Goal: Check status: Check status

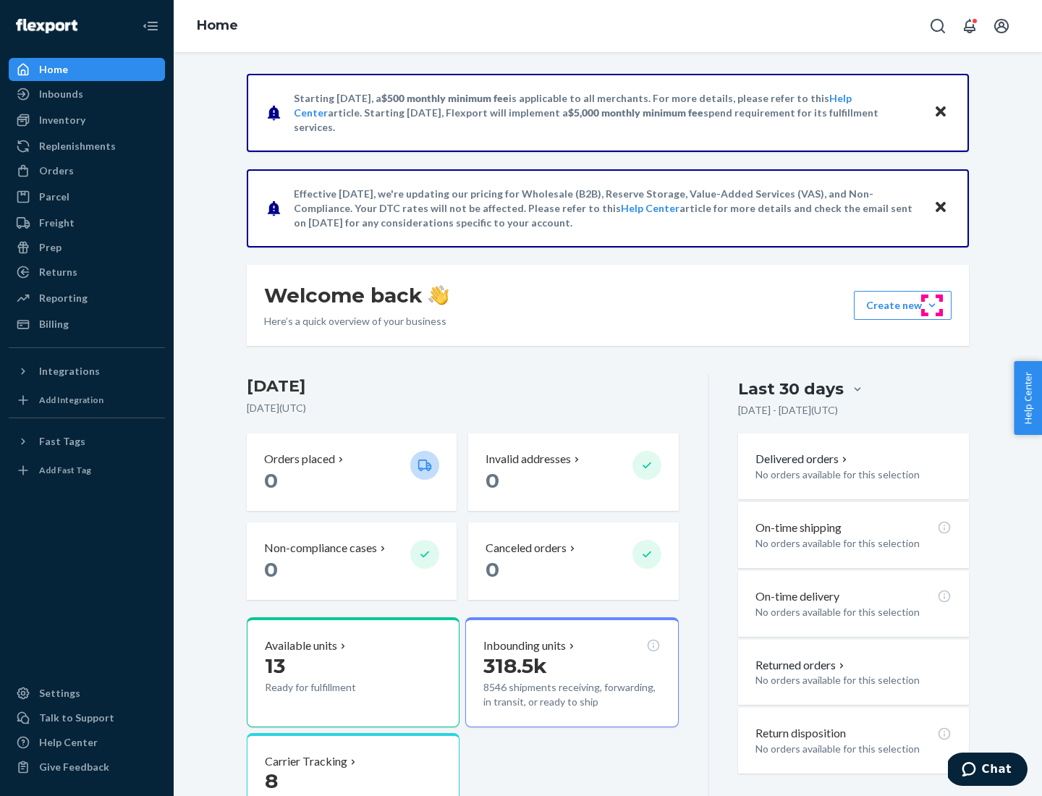
click at [932, 305] on button "Create new Create new inbound Create new order Create new product" at bounding box center [903, 305] width 98 height 29
click at [60, 94] on div "Inbounds" at bounding box center [61, 94] width 44 height 14
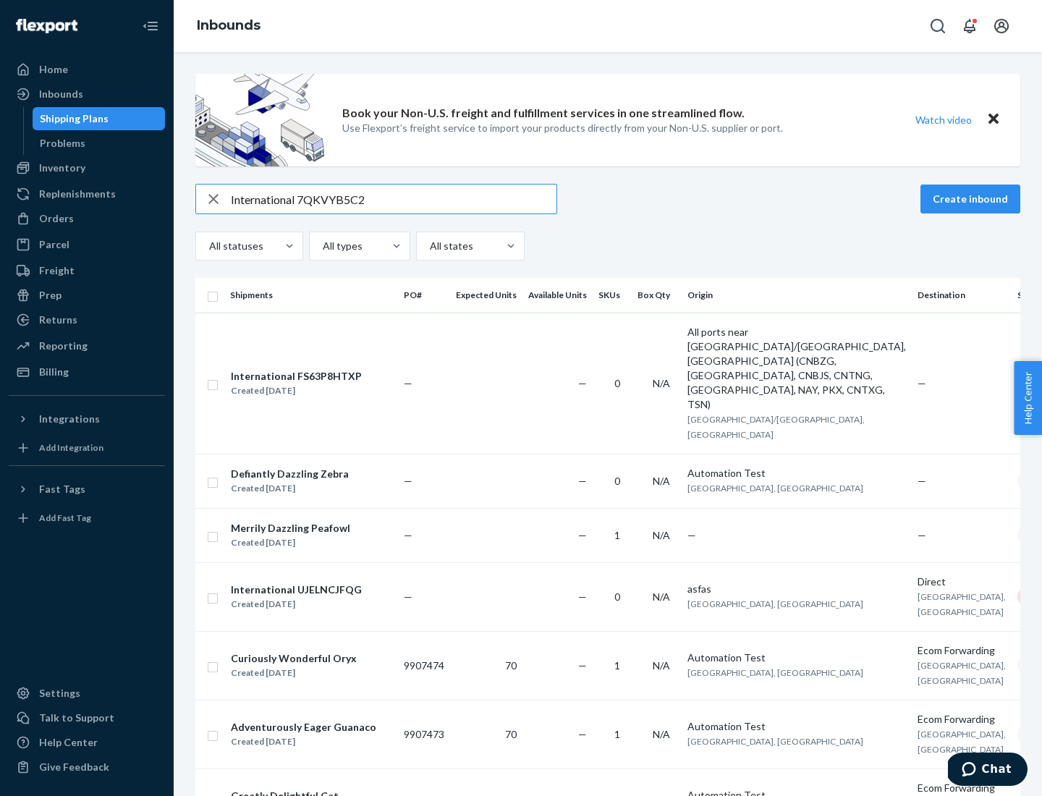
type input "International 7QKVYB5C29"
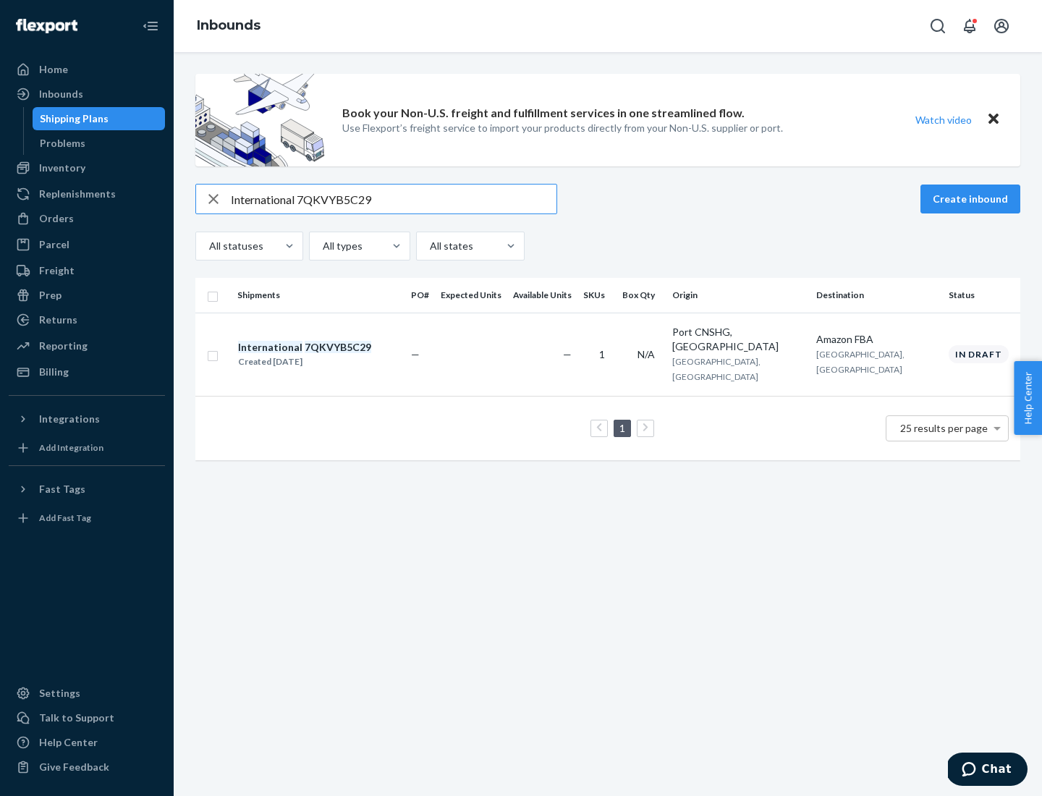
click at [329, 355] on div "Created [DATE]" at bounding box center [304, 362] width 133 height 14
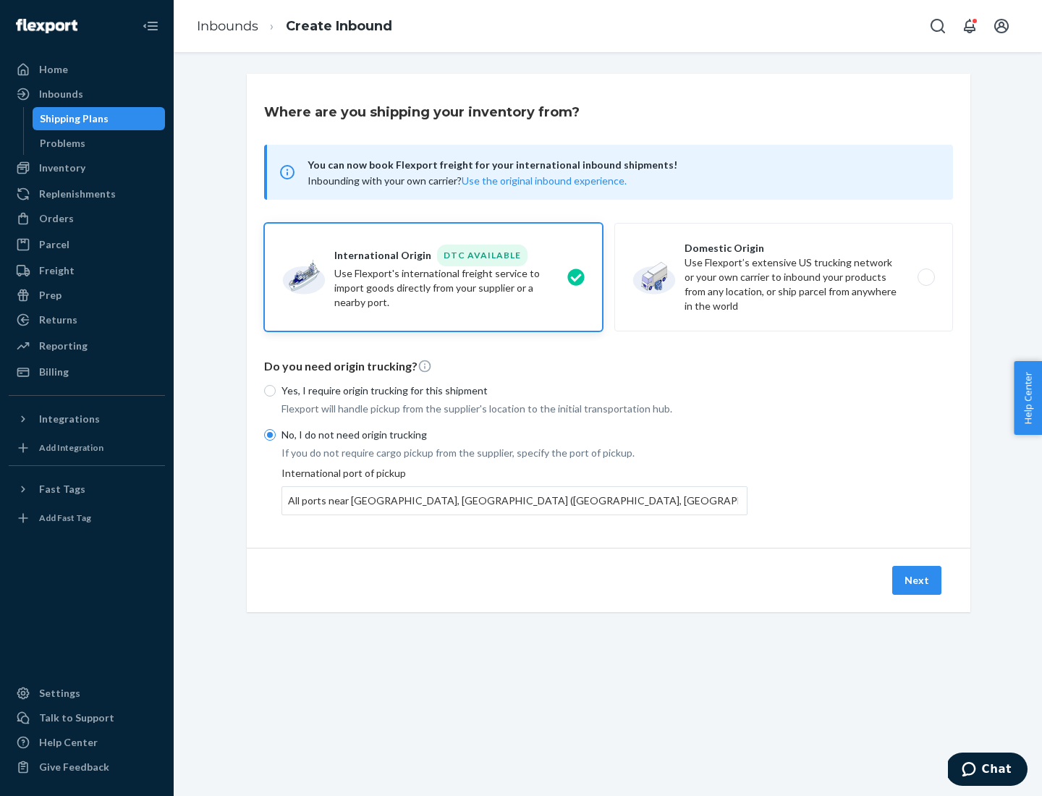
click at [918, 580] on button "Next" at bounding box center [916, 580] width 49 height 29
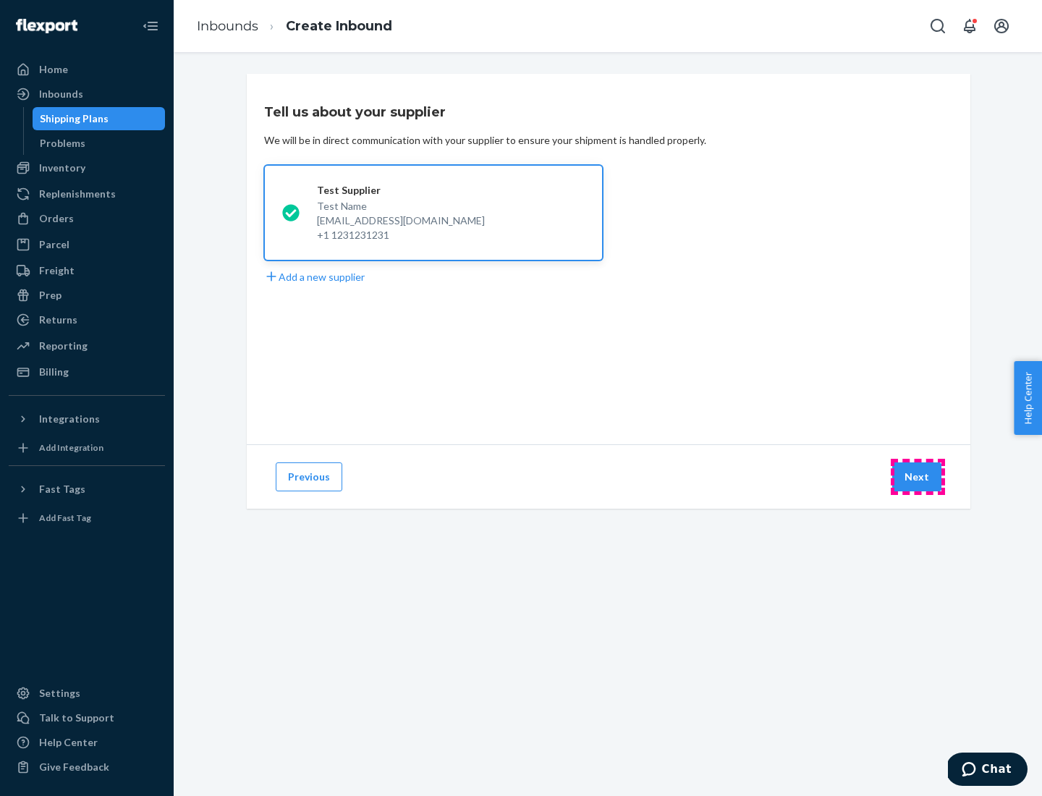
click at [918, 477] on button "Next" at bounding box center [916, 476] width 49 height 29
